Goal: Transaction & Acquisition: Purchase product/service

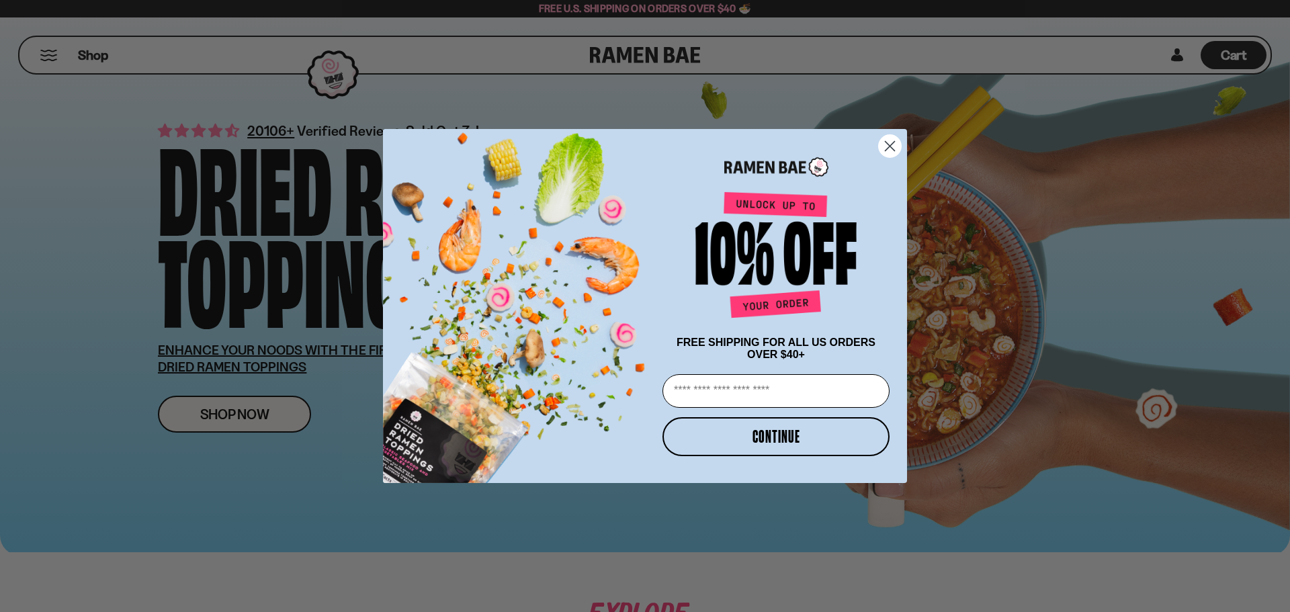
click at [755, 394] on input "Email" at bounding box center [775, 391] width 227 height 34
type input "**********"
click at [746, 444] on button "CONTINUE" at bounding box center [775, 436] width 227 height 39
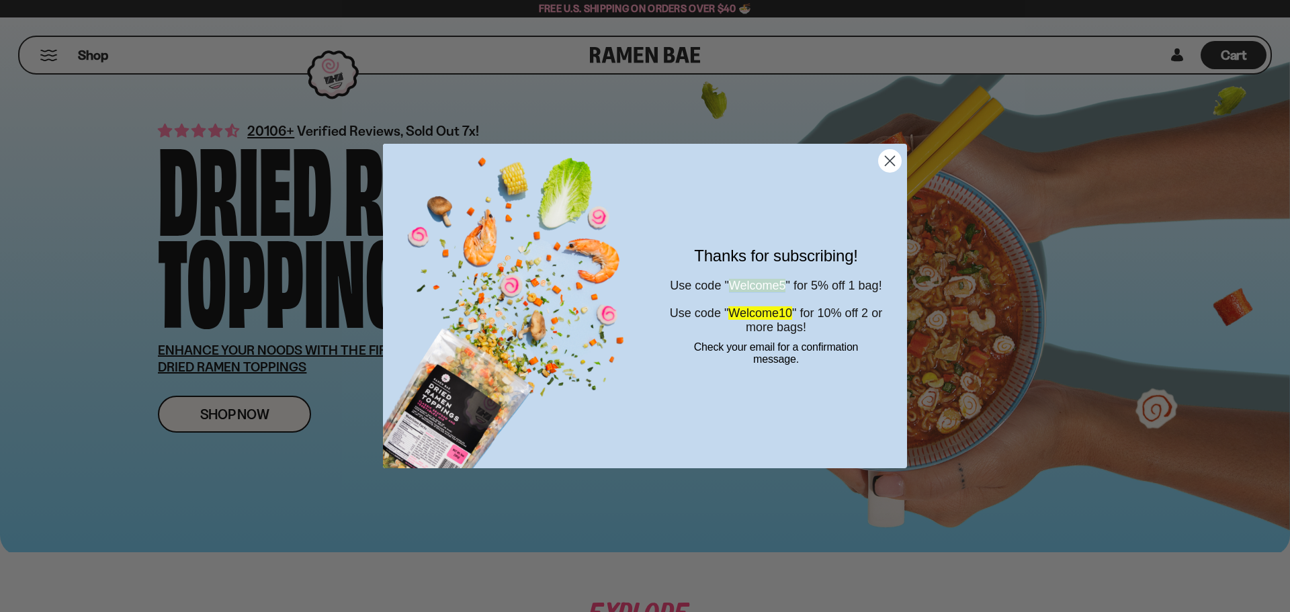
drag, startPoint x: 800, startPoint y: 273, endPoint x: 738, endPoint y: 273, distance: 62.5
click at [738, 279] on span "Welcome5" at bounding box center [757, 285] width 57 height 13
copy span "Welcome5"
click at [891, 161] on circle "Close dialog" at bounding box center [890, 161] width 22 height 22
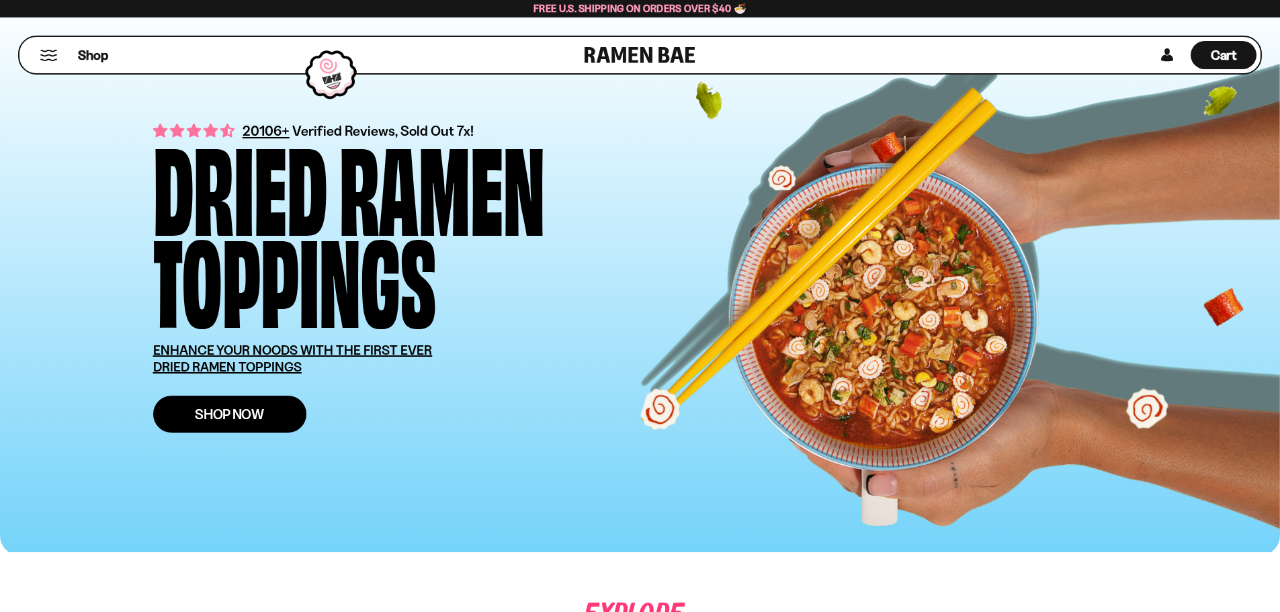
click at [241, 423] on link "Shop Now" at bounding box center [229, 414] width 153 height 37
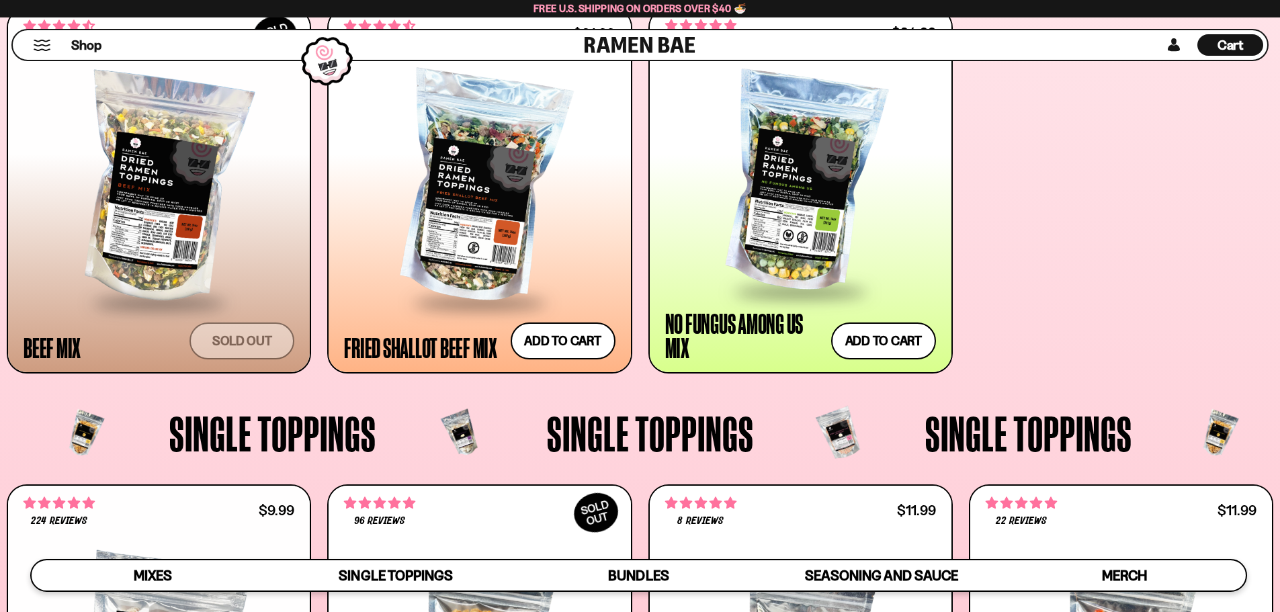
scroll to position [940, 0]
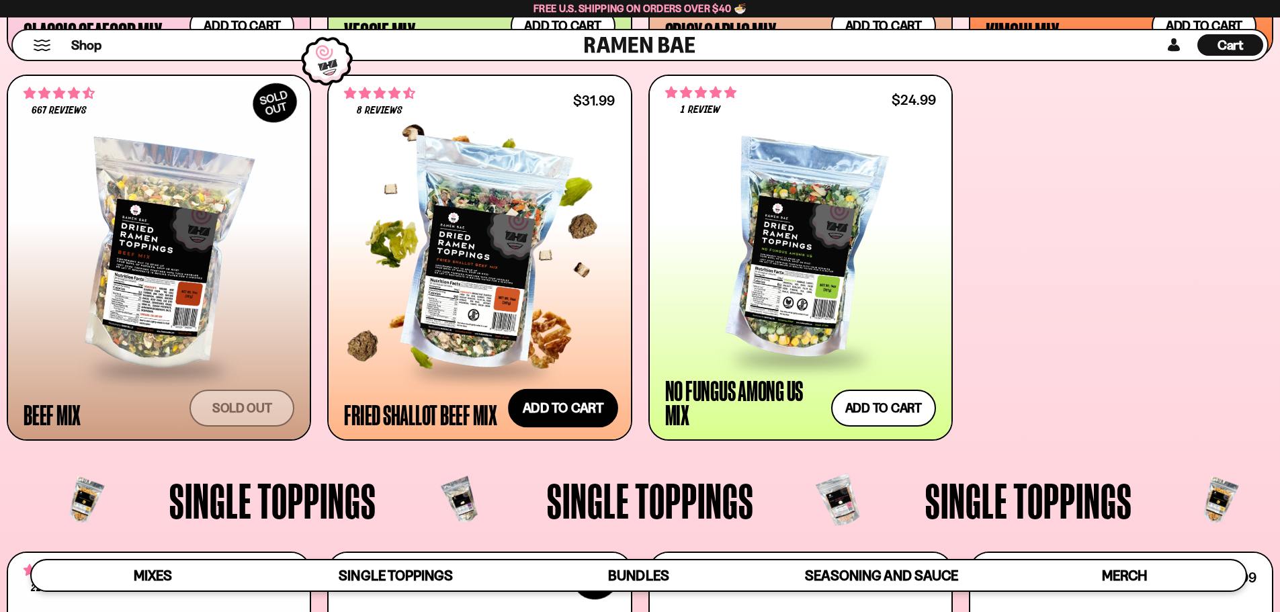
click at [518, 402] on button "Add to cart Add — Regular price $31.99 Regular price Sale price $31.99 Unit pri…" at bounding box center [563, 408] width 110 height 39
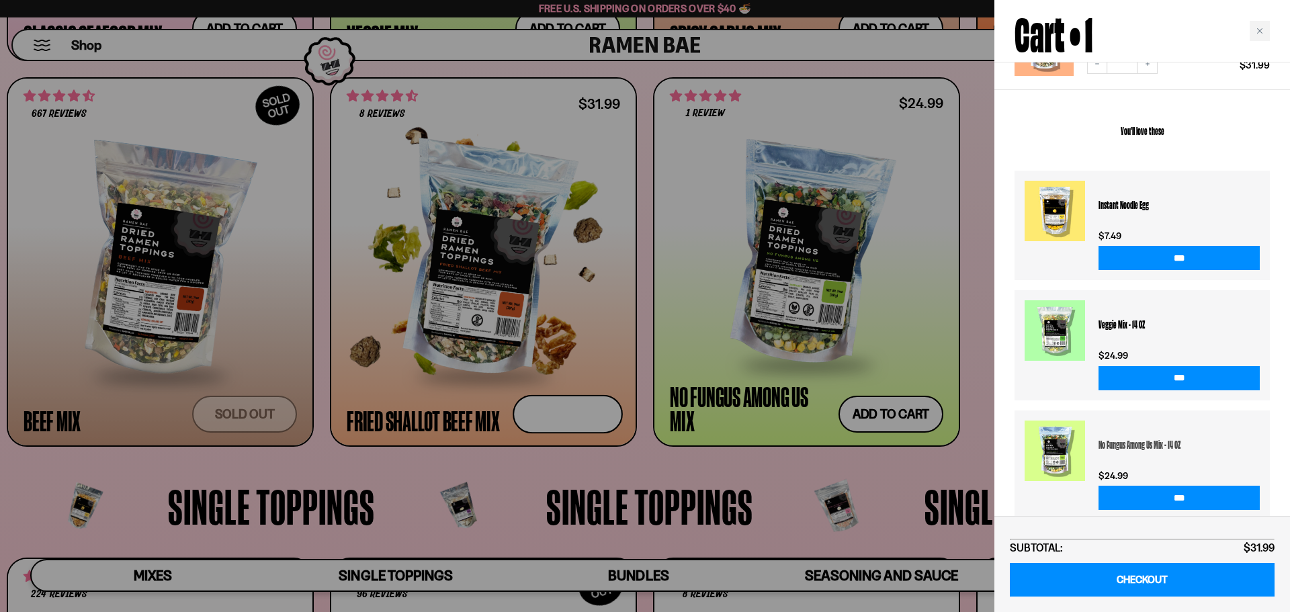
scroll to position [190, 0]
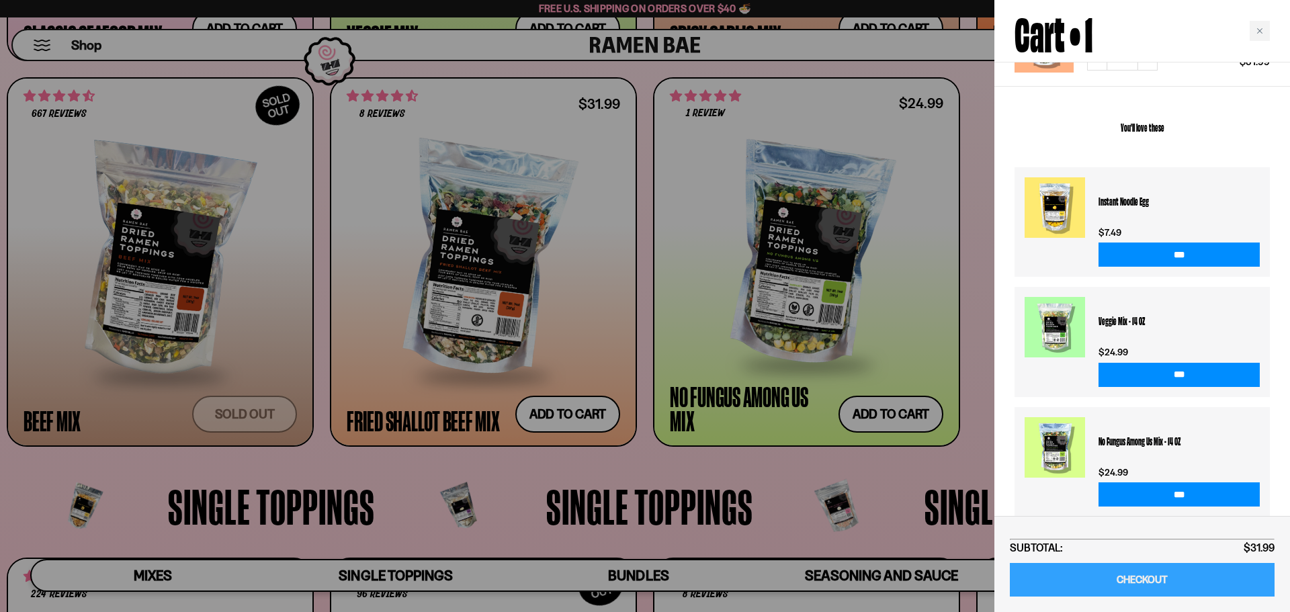
click at [1163, 577] on link "CHECKOUT" at bounding box center [1142, 580] width 265 height 34
